Goal: Task Accomplishment & Management: Use online tool/utility

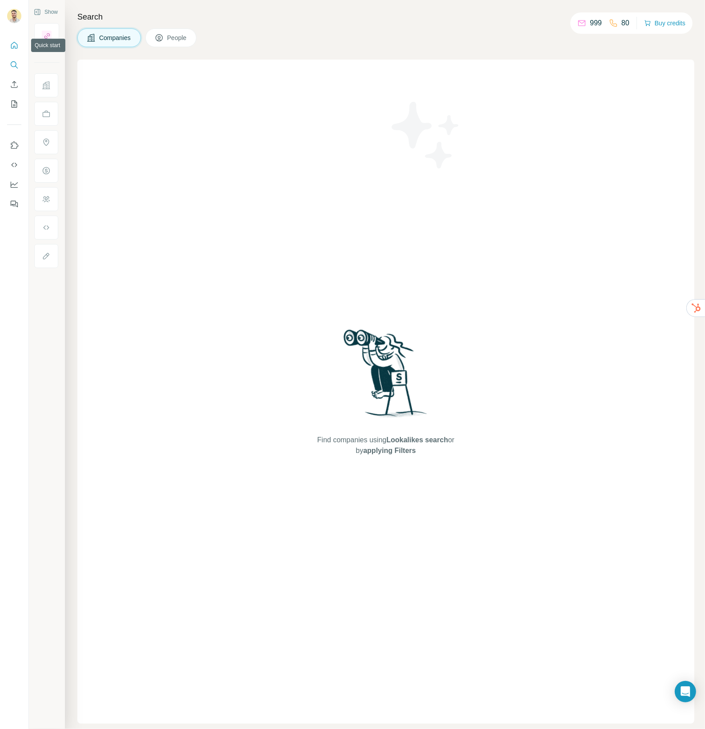
click at [12, 44] on icon "Quick start" at bounding box center [14, 45] width 9 height 9
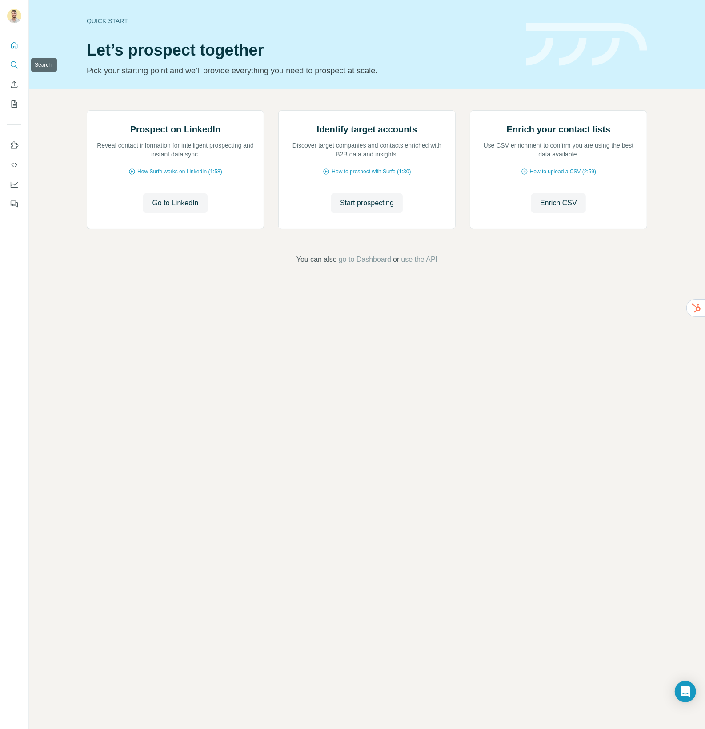
click at [17, 67] on icon "Search" at bounding box center [14, 64] width 9 height 9
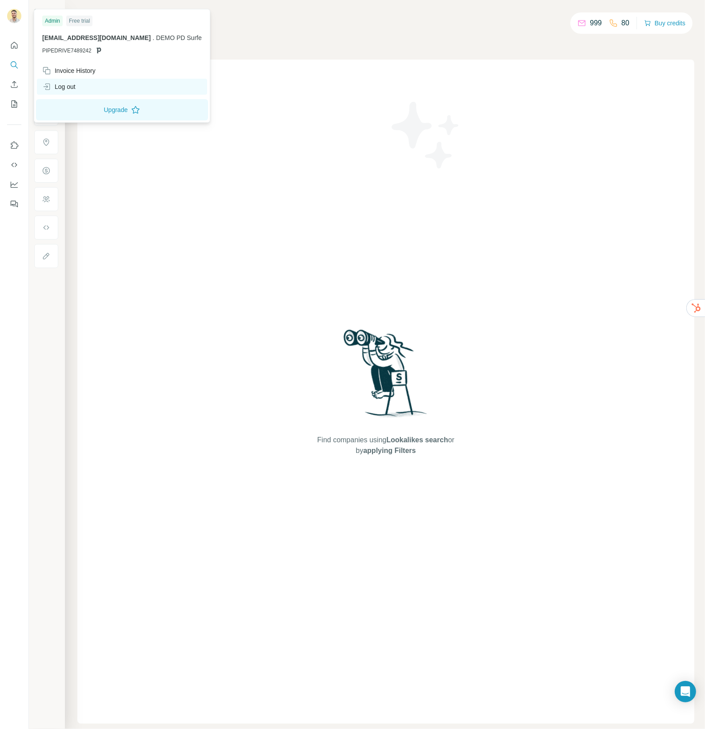
click at [71, 88] on div "Log out" at bounding box center [58, 86] width 33 height 9
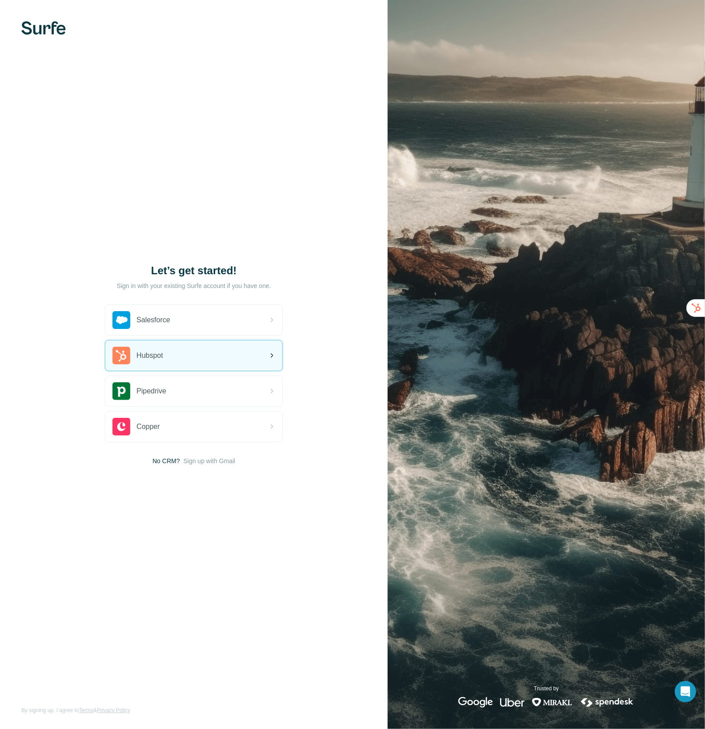
click at [200, 349] on div "Hubspot" at bounding box center [193, 355] width 177 height 30
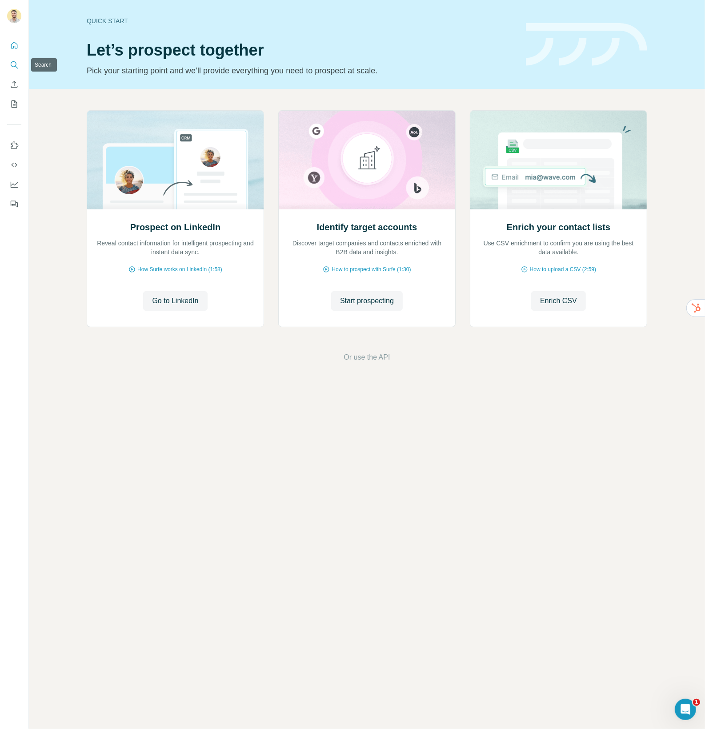
click at [12, 61] on icon "Search" at bounding box center [14, 64] width 6 height 6
click at [372, 298] on span "Start prospecting" at bounding box center [367, 300] width 54 height 11
